Goal: Information Seeking & Learning: Learn about a topic

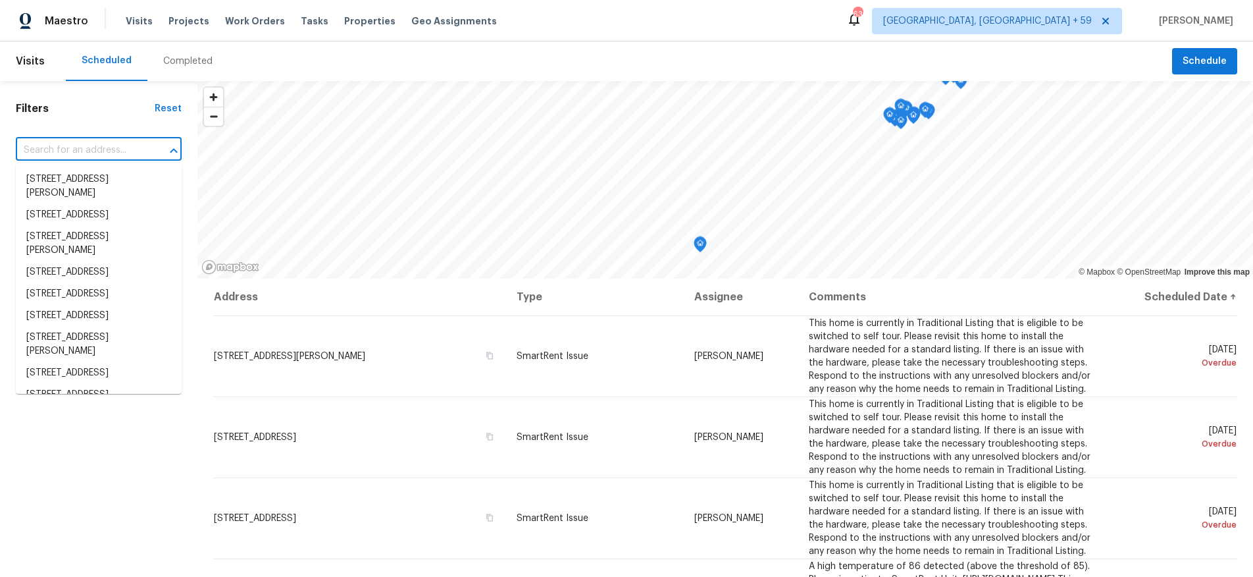
click at [108, 147] on input "text" at bounding box center [80, 150] width 129 height 20
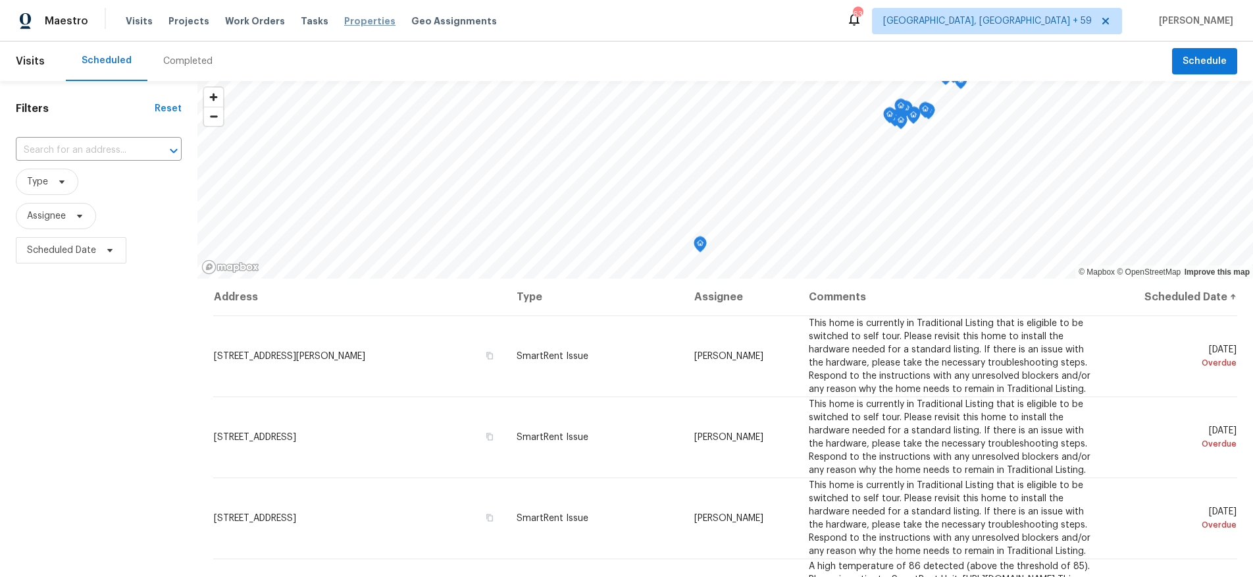
click at [344, 22] on span "Properties" at bounding box center [369, 20] width 51 height 13
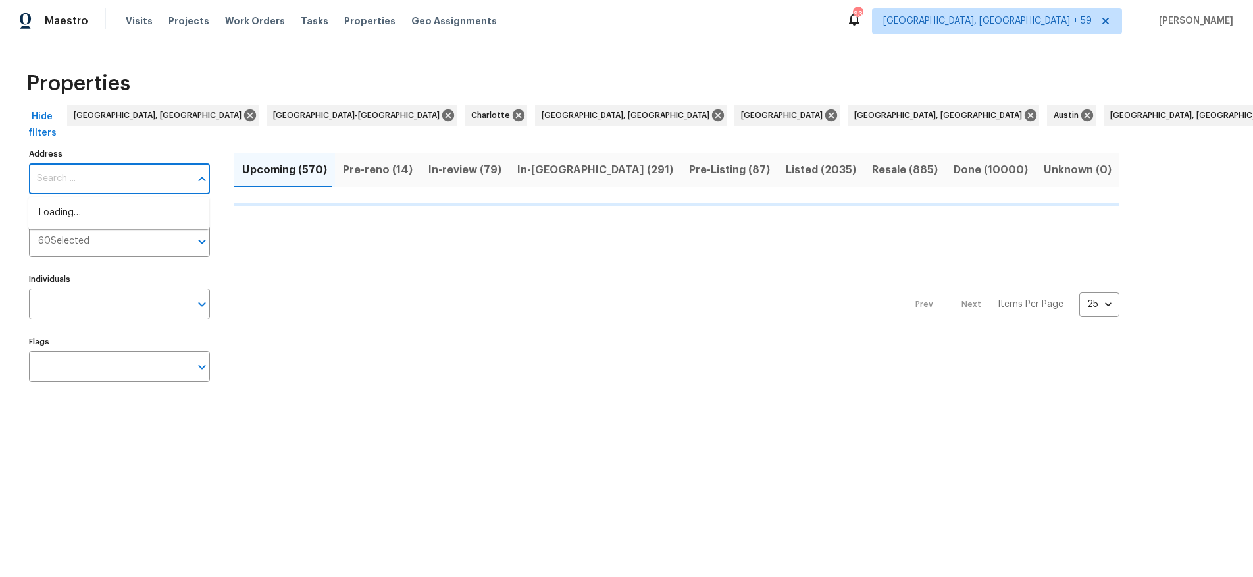
click at [99, 168] on input "Address" at bounding box center [109, 178] width 161 height 31
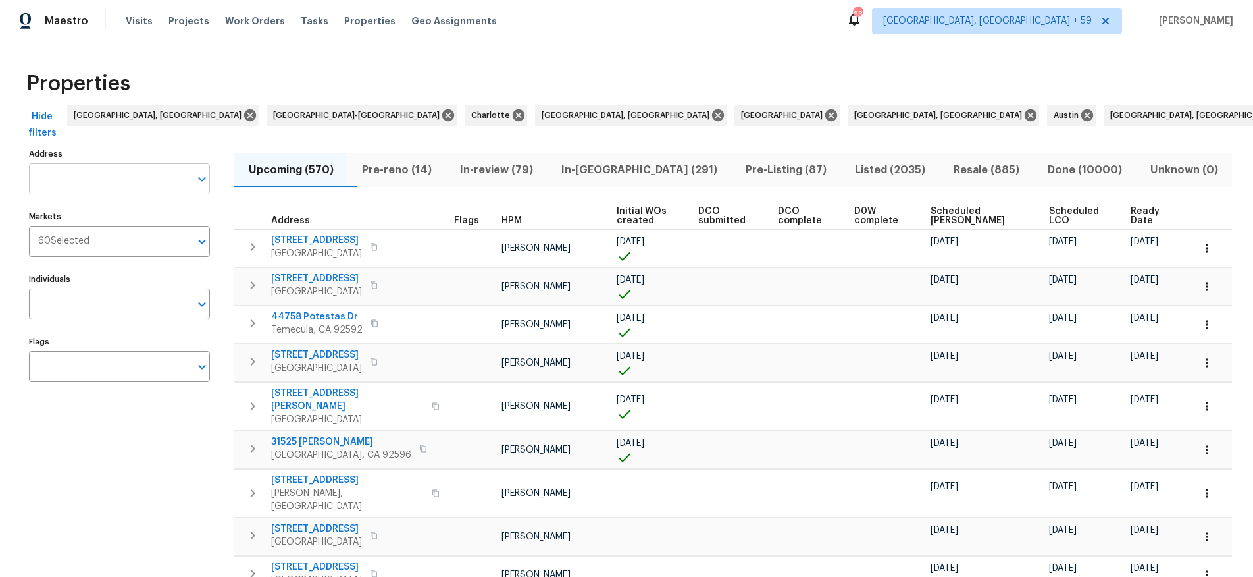
click at [91, 178] on input "Address" at bounding box center [109, 178] width 161 height 31
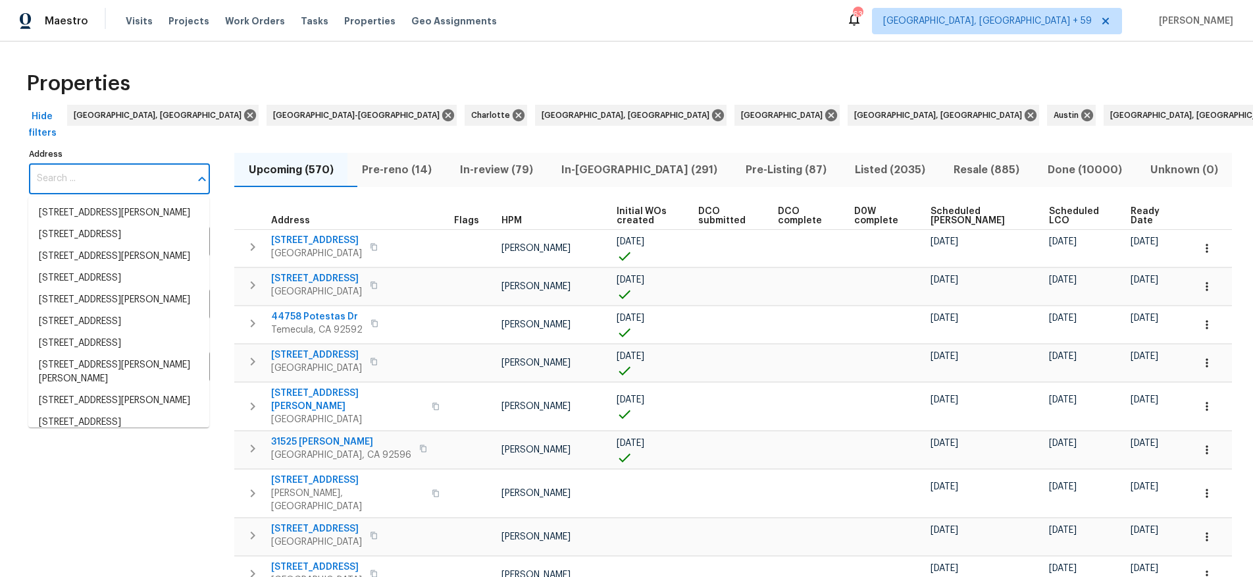
paste input "1507 [GEOGRAPHIC_DATA]"
type input "1507 [GEOGRAPHIC_DATA]"
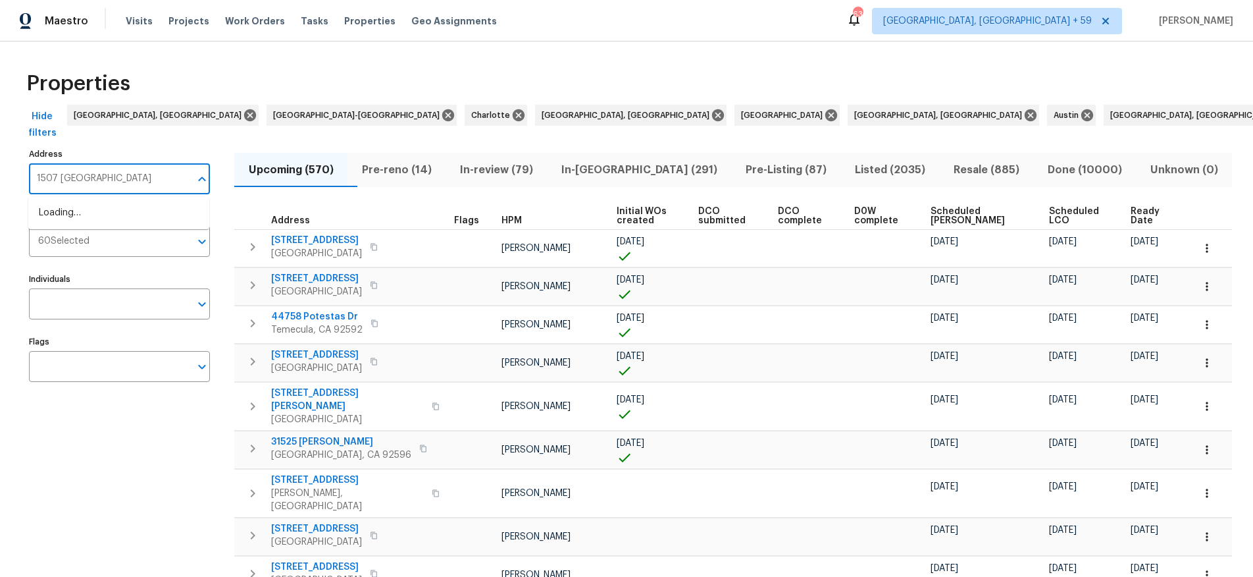
scroll to position [0, 34]
click at [113, 224] on li "1507 Chadmore Ln NW Concord NC 28027" at bounding box center [118, 220] width 181 height 36
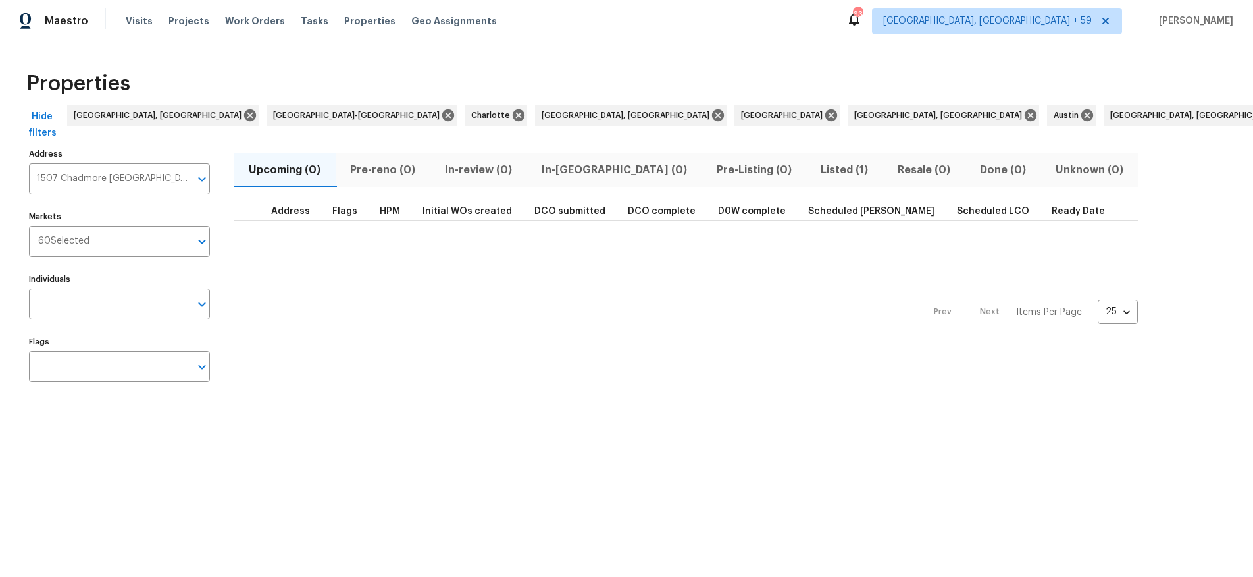
click at [814, 175] on span "Listed (1)" at bounding box center [844, 170] width 61 height 18
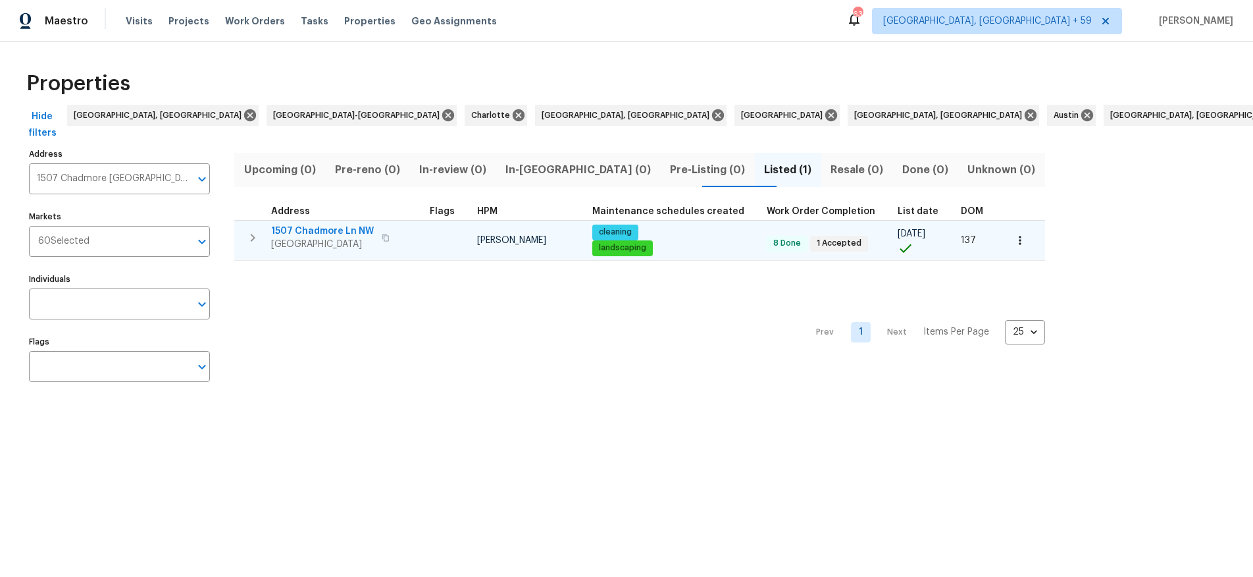
click at [340, 233] on span "1507 Chadmore Ln NW" at bounding box center [322, 230] width 103 height 13
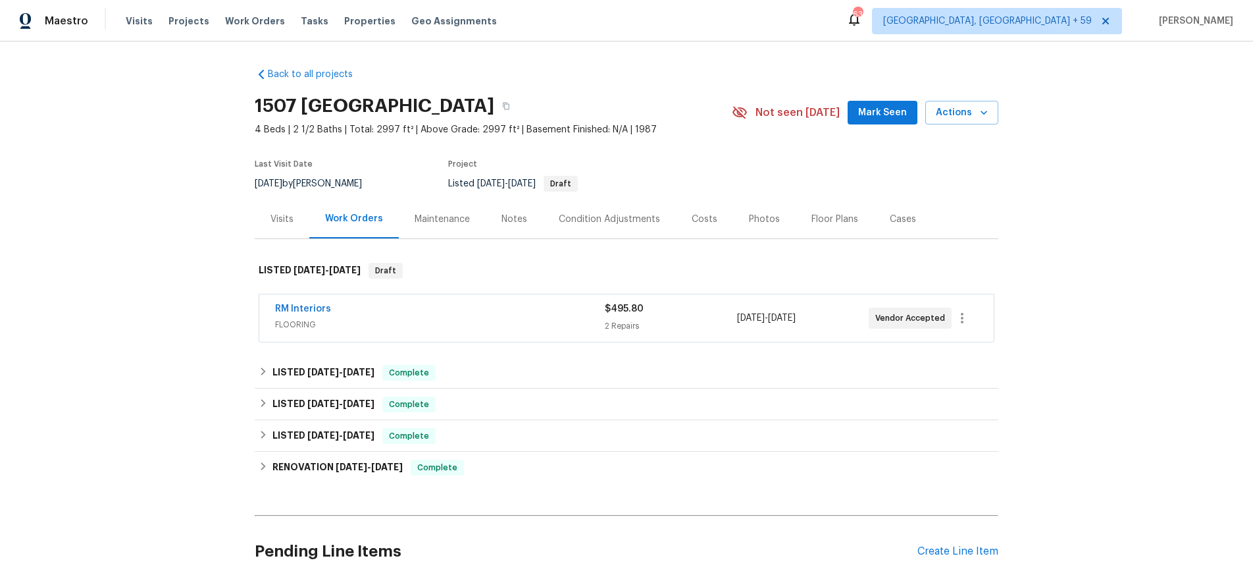
click at [701, 222] on div "Costs" at bounding box center [705, 219] width 26 height 13
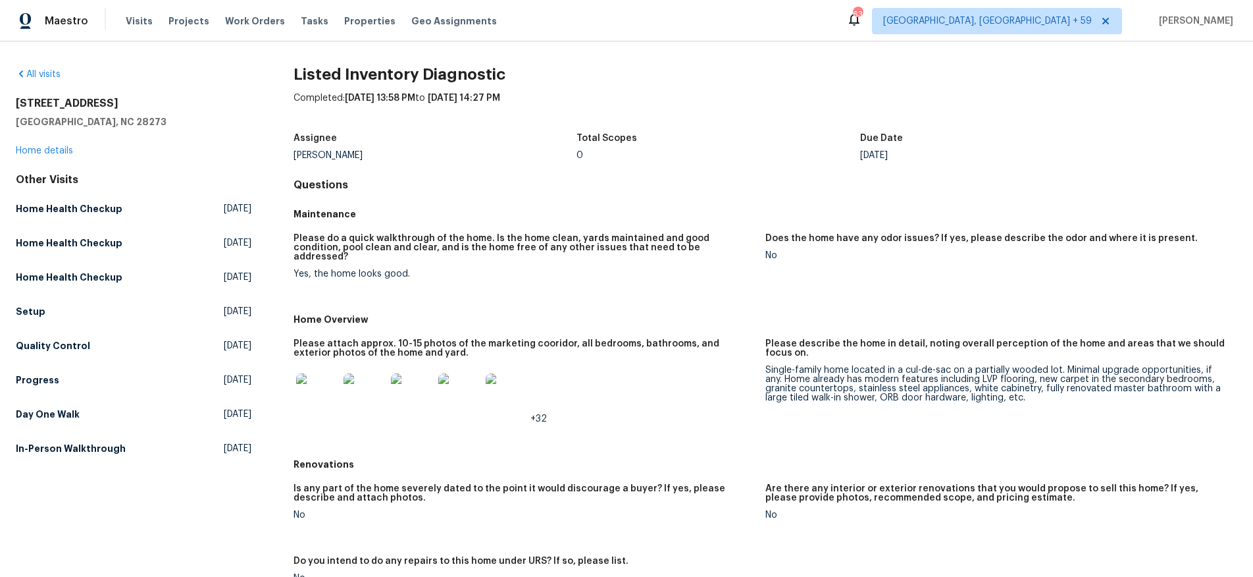
click at [60, 102] on h2 "11103 Fox Cove Dr" at bounding box center [134, 103] width 236 height 13
copy h2 "11103 Fox Cove Dr"
click at [327, 375] on img at bounding box center [317, 394] width 42 height 42
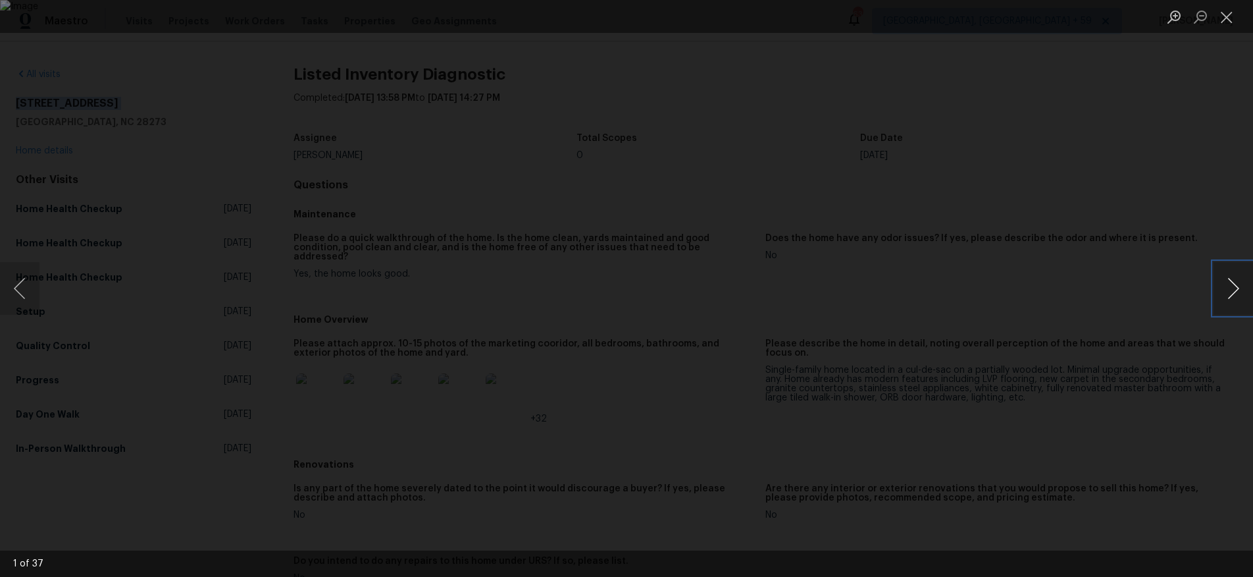
click at [1225, 286] on button "Next image" at bounding box center [1233, 288] width 39 height 53
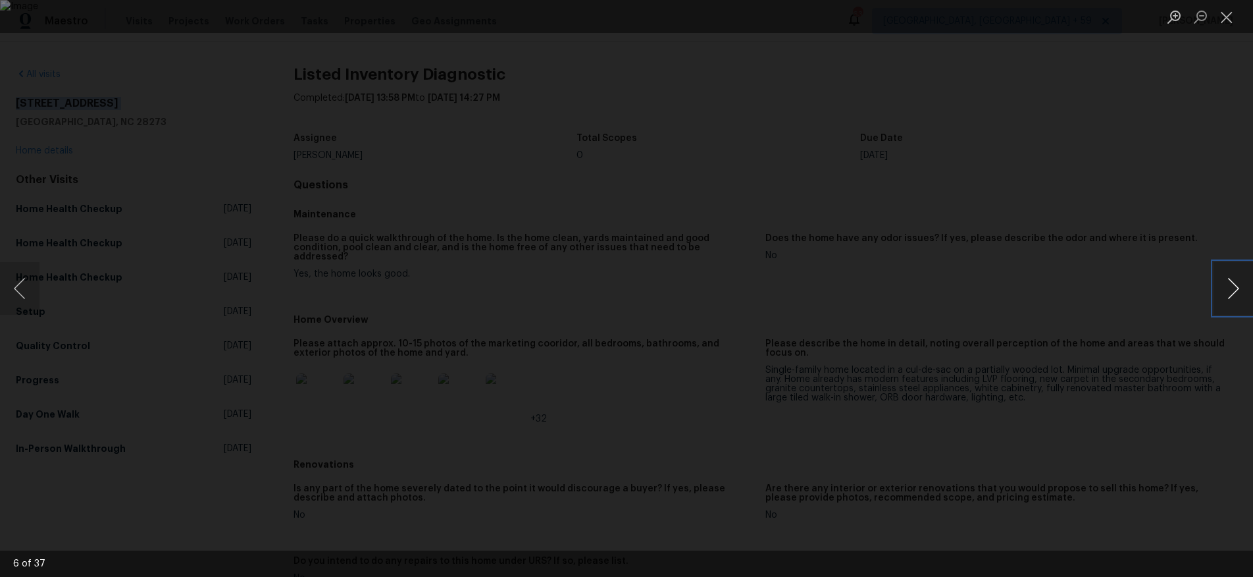
click at [1225, 286] on button "Next image" at bounding box center [1233, 288] width 39 height 53
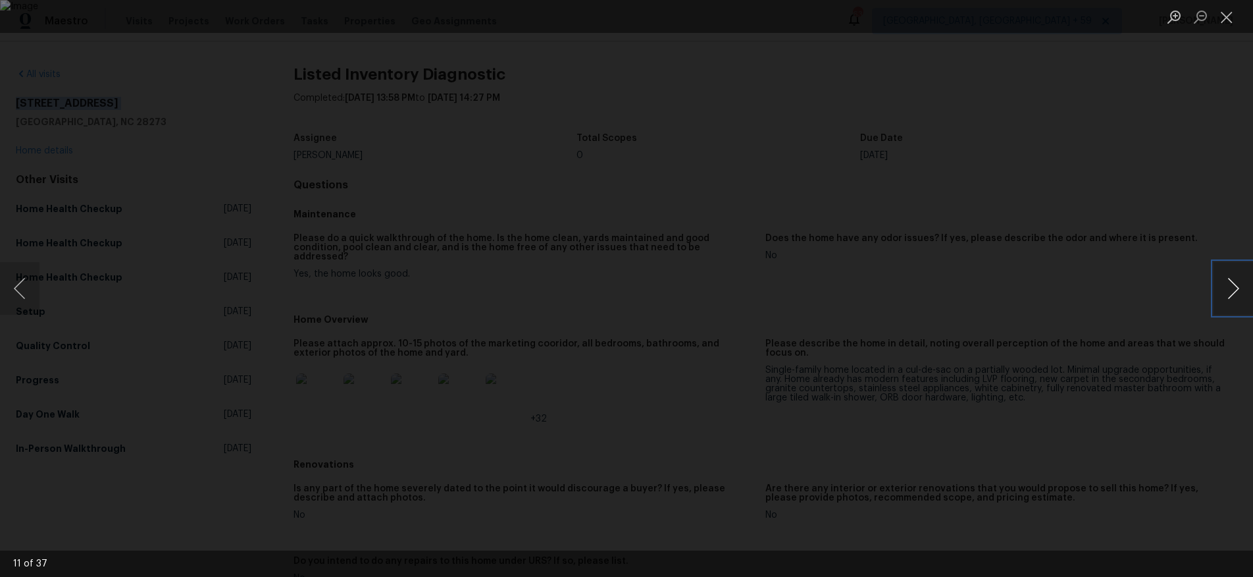
click at [1225, 286] on button "Next image" at bounding box center [1233, 288] width 39 height 53
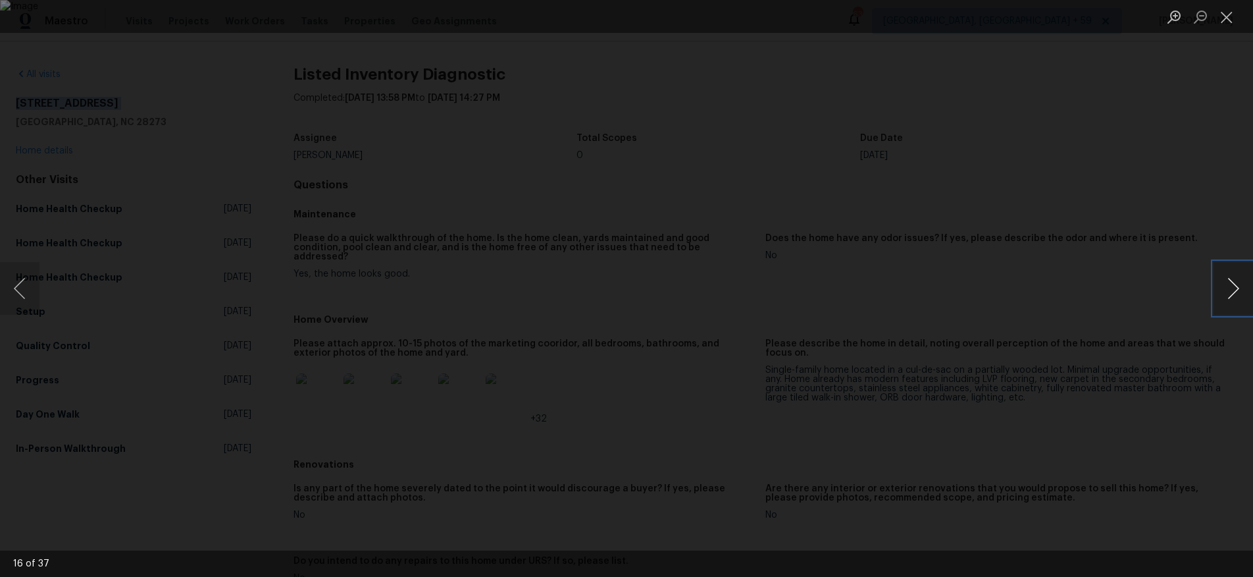
click at [1225, 286] on button "Next image" at bounding box center [1233, 288] width 39 height 53
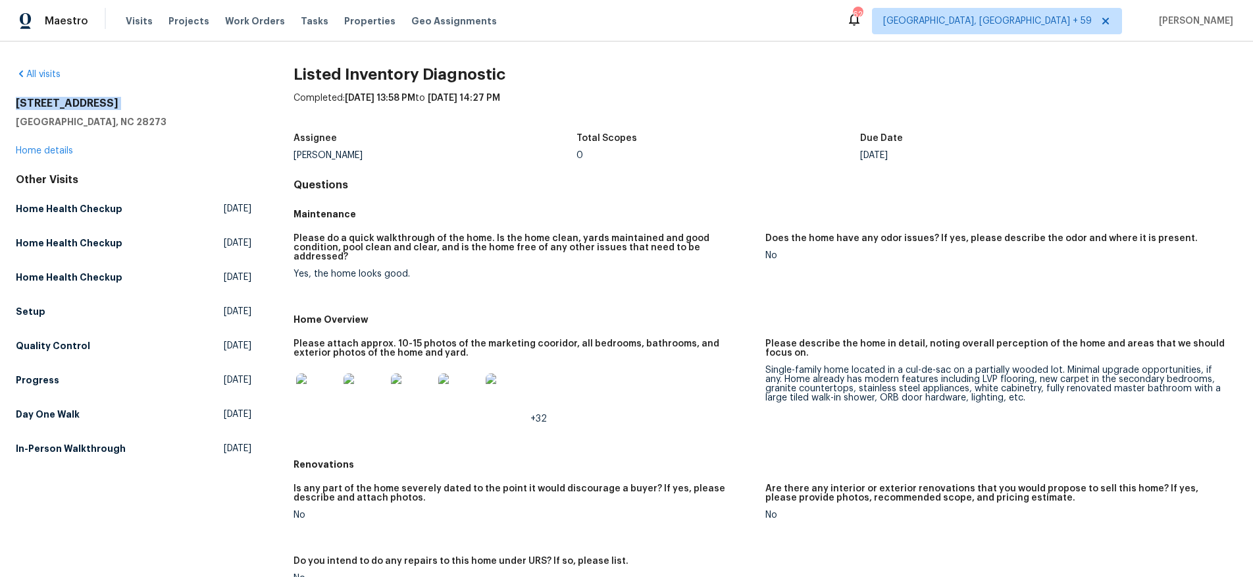
click at [366, 396] on img at bounding box center [365, 394] width 42 height 42
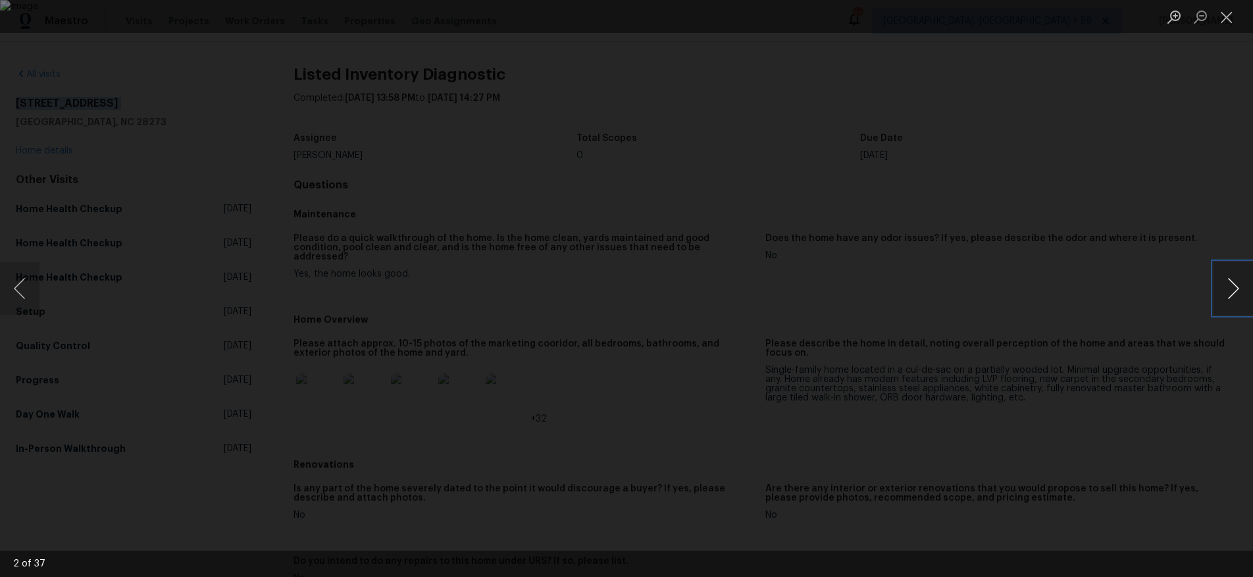
click at [1239, 285] on button "Next image" at bounding box center [1233, 288] width 39 height 53
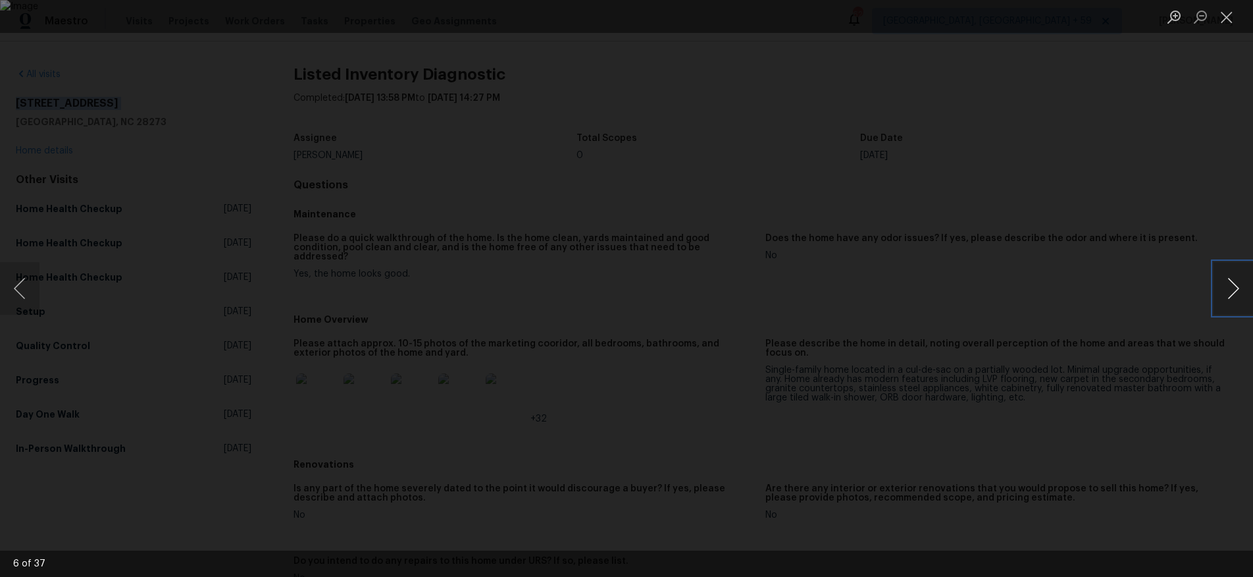
click at [1239, 285] on button "Next image" at bounding box center [1233, 288] width 39 height 53
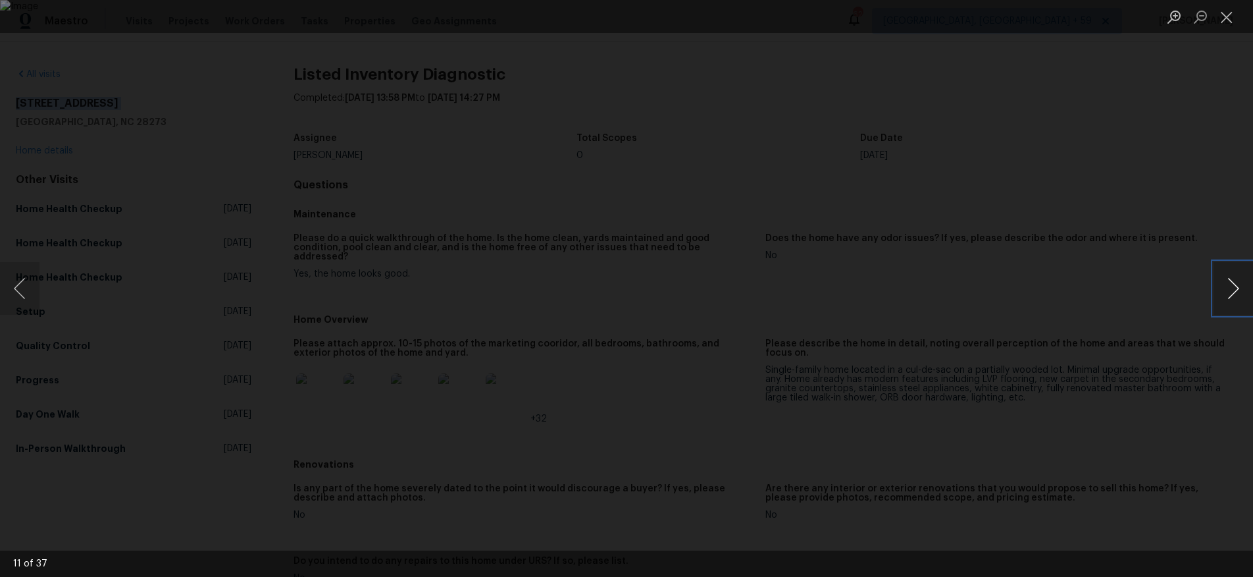
click at [1239, 285] on button "Next image" at bounding box center [1233, 288] width 39 height 53
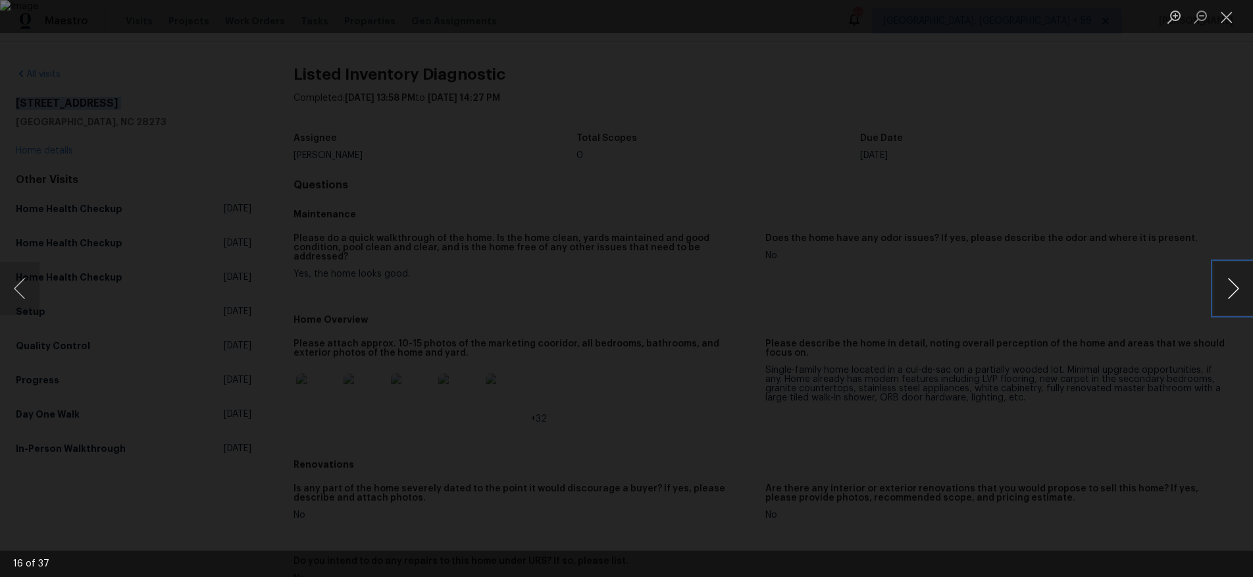
click at [1239, 285] on button "Next image" at bounding box center [1233, 288] width 39 height 53
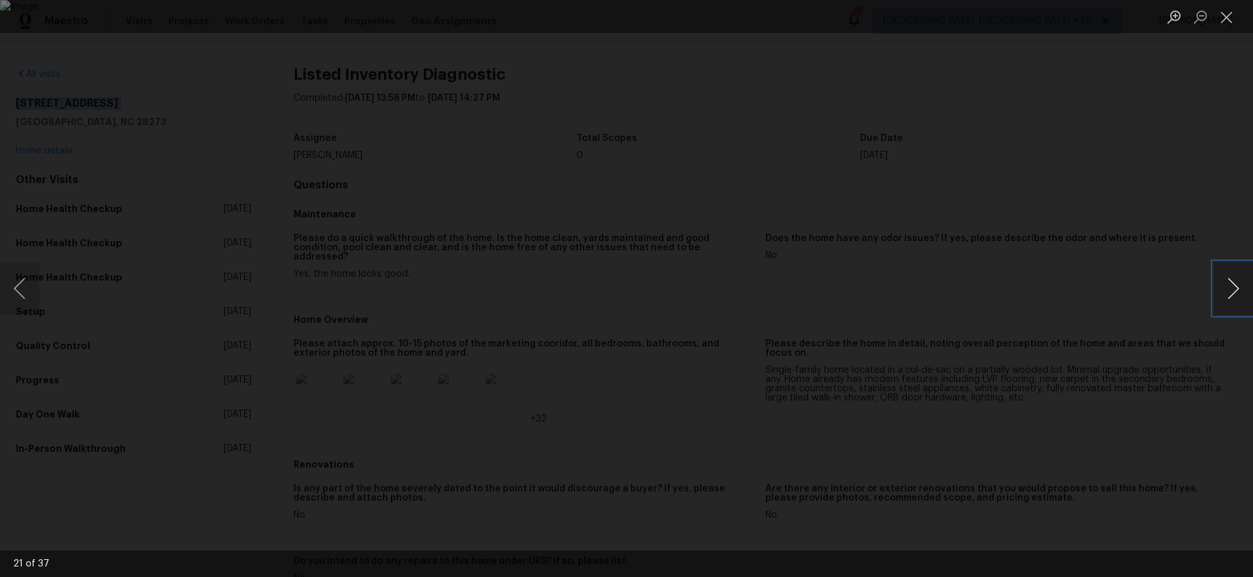
click at [1239, 285] on button "Next image" at bounding box center [1233, 288] width 39 height 53
